Goal: Navigation & Orientation: Understand site structure

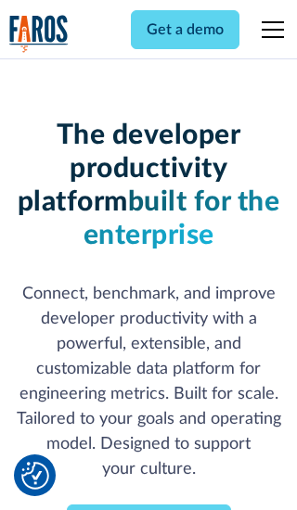
scroll to position [273, 0]
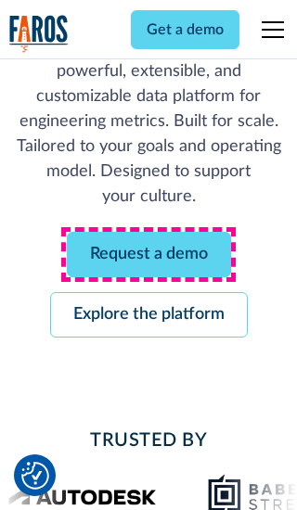
click at [148, 254] on link "Request a demo" at bounding box center [149, 254] width 164 height 45
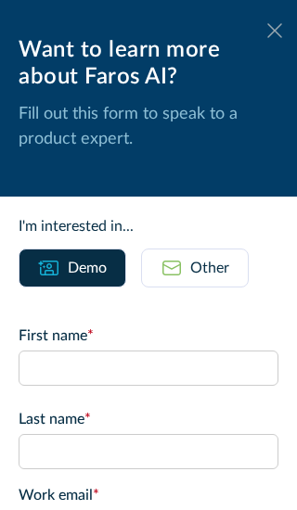
click at [274, 31] on icon at bounding box center [274, 30] width 15 height 14
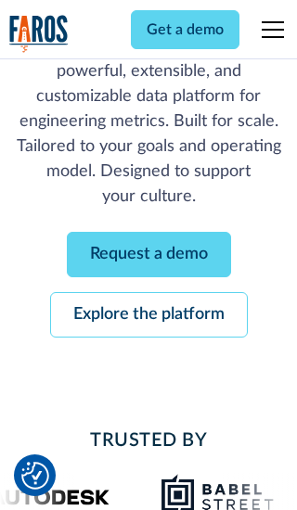
scroll to position [333, 0]
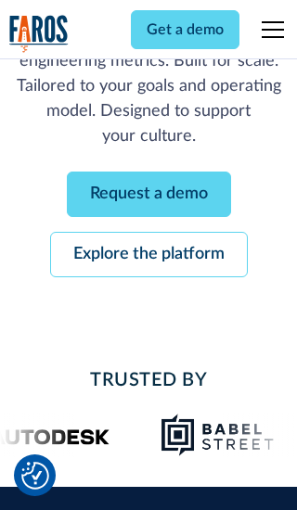
click at [148, 254] on link "Explore the platform" at bounding box center [149, 254] width 198 height 45
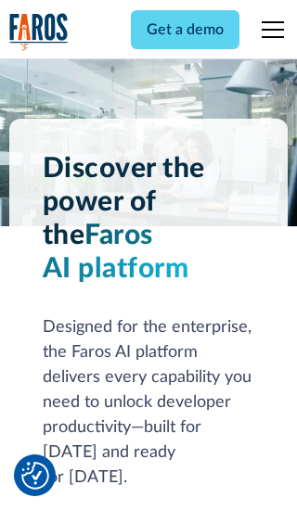
scroll to position [13929, 0]
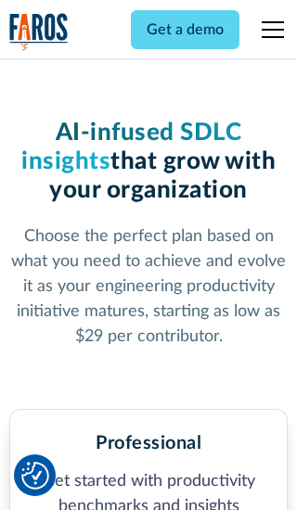
scroll to position [2874, 0]
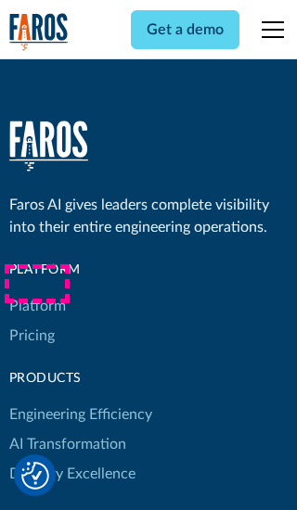
click at [36, 291] on link "Platform" at bounding box center [37, 306] width 57 height 30
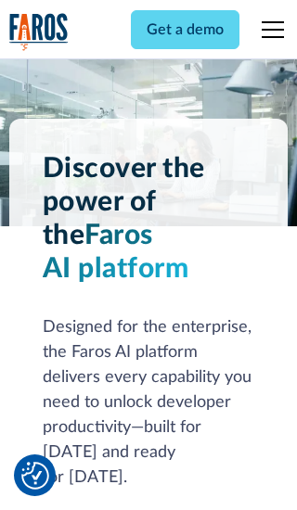
scroll to position [14525, 0]
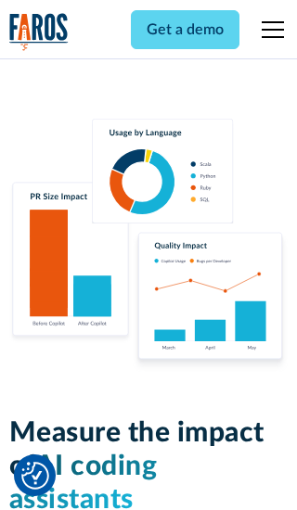
scroll to position [11464, 0]
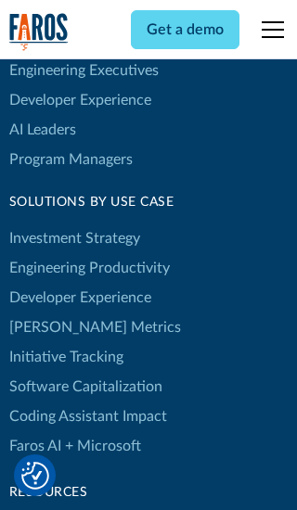
click at [56, 313] on link "[PERSON_NAME] Metrics" at bounding box center [95, 328] width 172 height 30
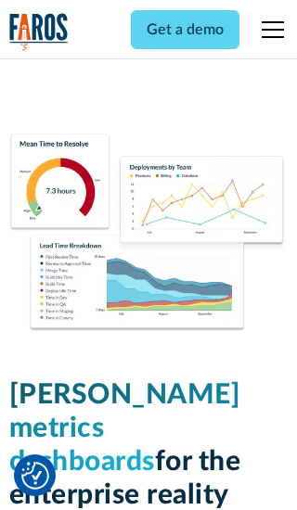
scroll to position [8120, 0]
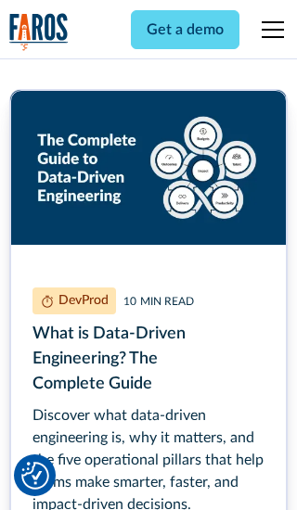
scroll to position [8313, 0]
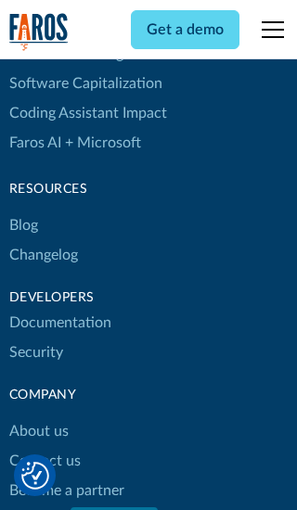
click at [43, 255] on link "Changelog" at bounding box center [43, 255] width 69 height 30
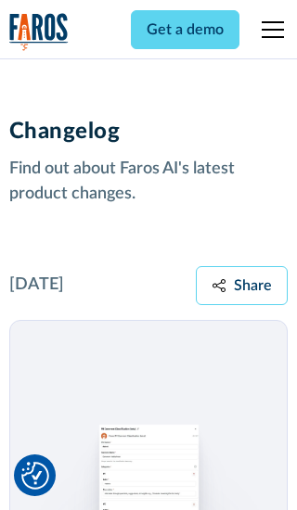
scroll to position [22399, 0]
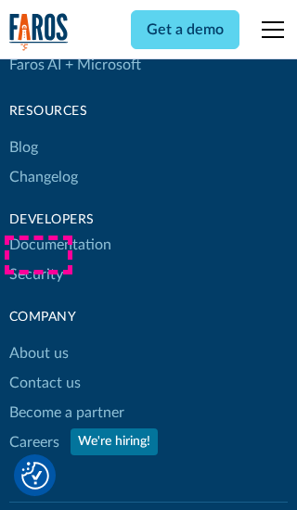
click at [38, 338] on link "About us" at bounding box center [38, 353] width 59 height 30
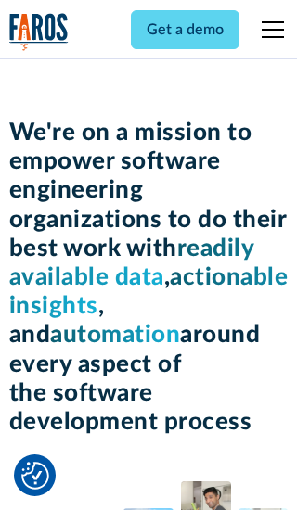
scroll to position [6395, 0]
